Goal: Task Accomplishment & Management: Manage account settings

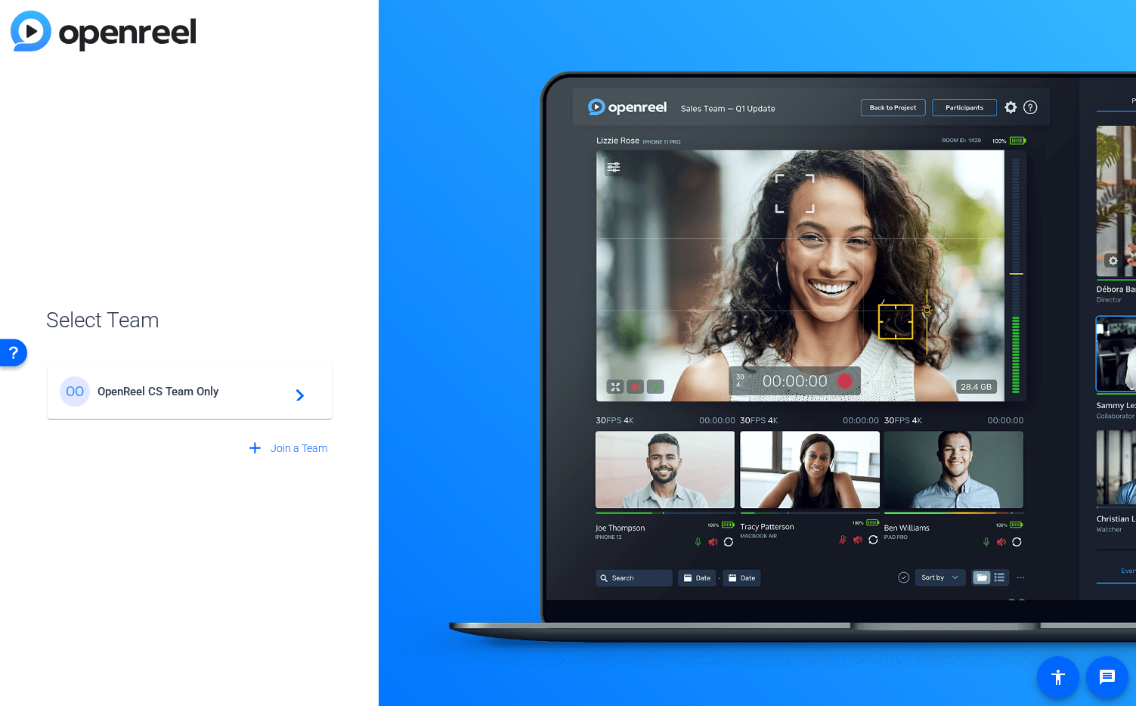
click at [231, 397] on span "OpenReel CS Team Only" at bounding box center [192, 392] width 189 height 14
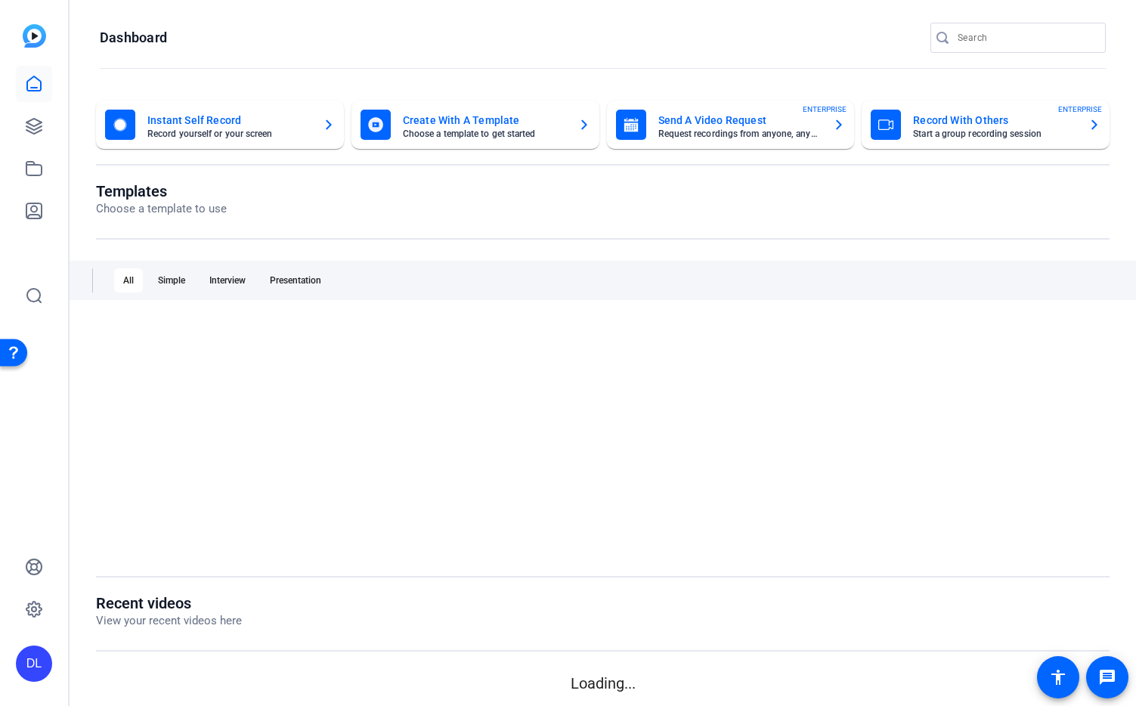
click at [289, 395] on div at bounding box center [603, 438] width 1014 height 234
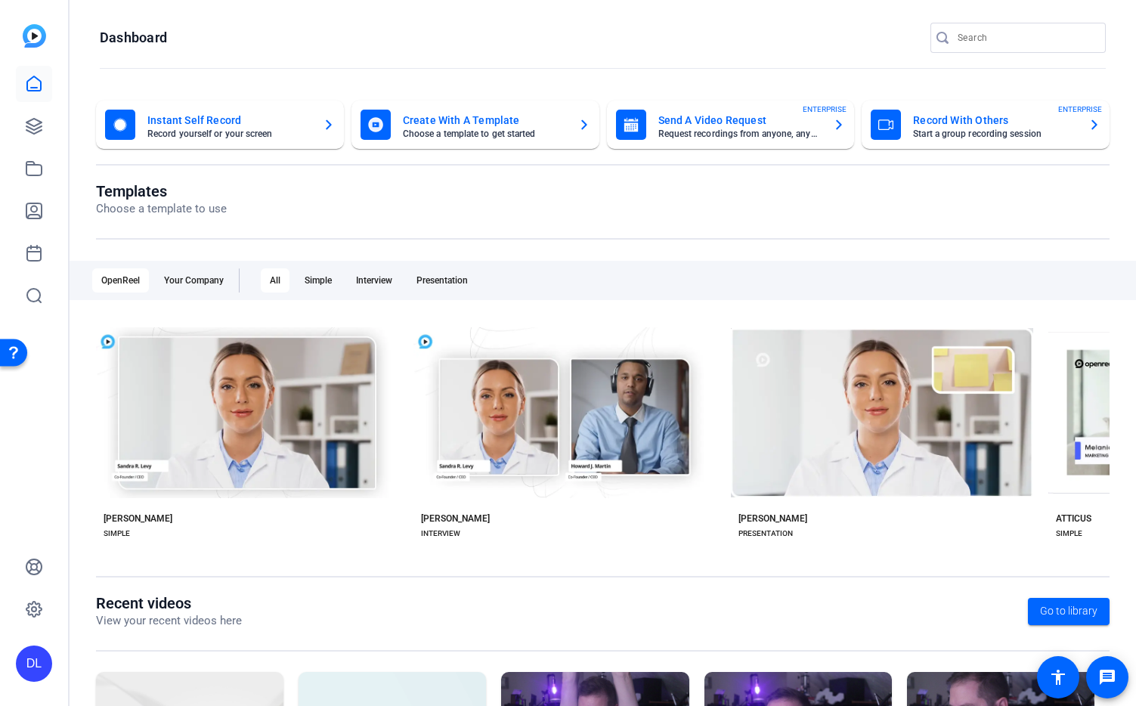
click at [33, 661] on div "DL" at bounding box center [34, 664] width 36 height 36
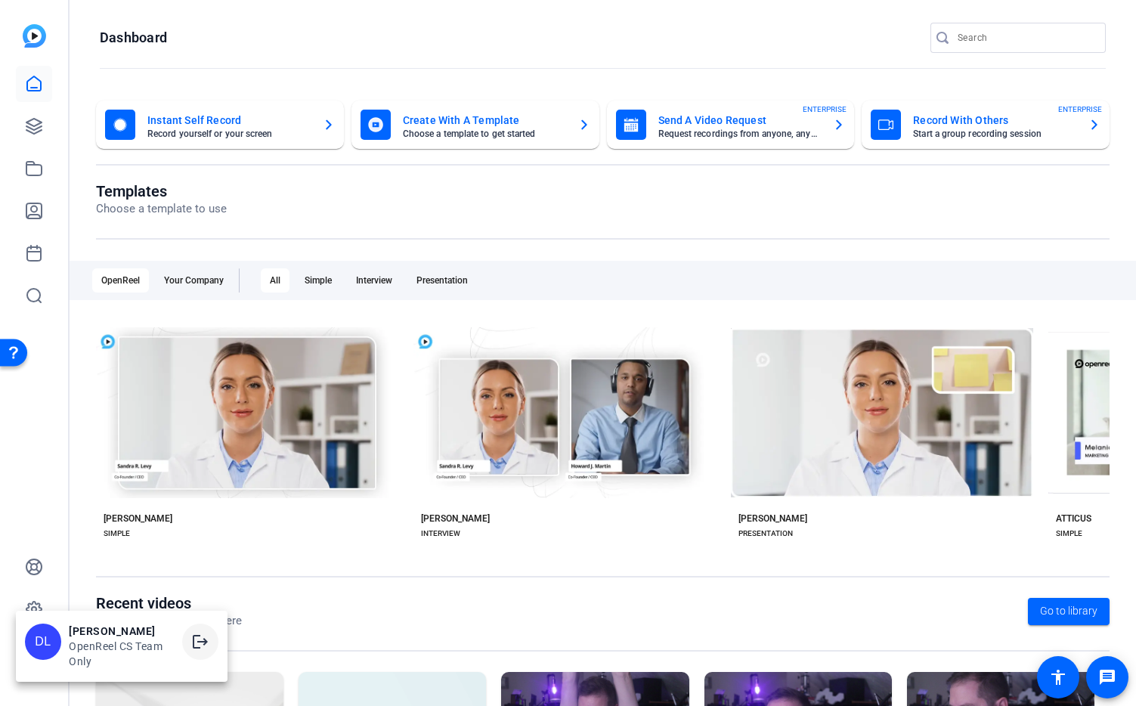
click at [200, 640] on mat-icon "logout" at bounding box center [200, 642] width 18 height 18
